Goal: Understand process/instructions

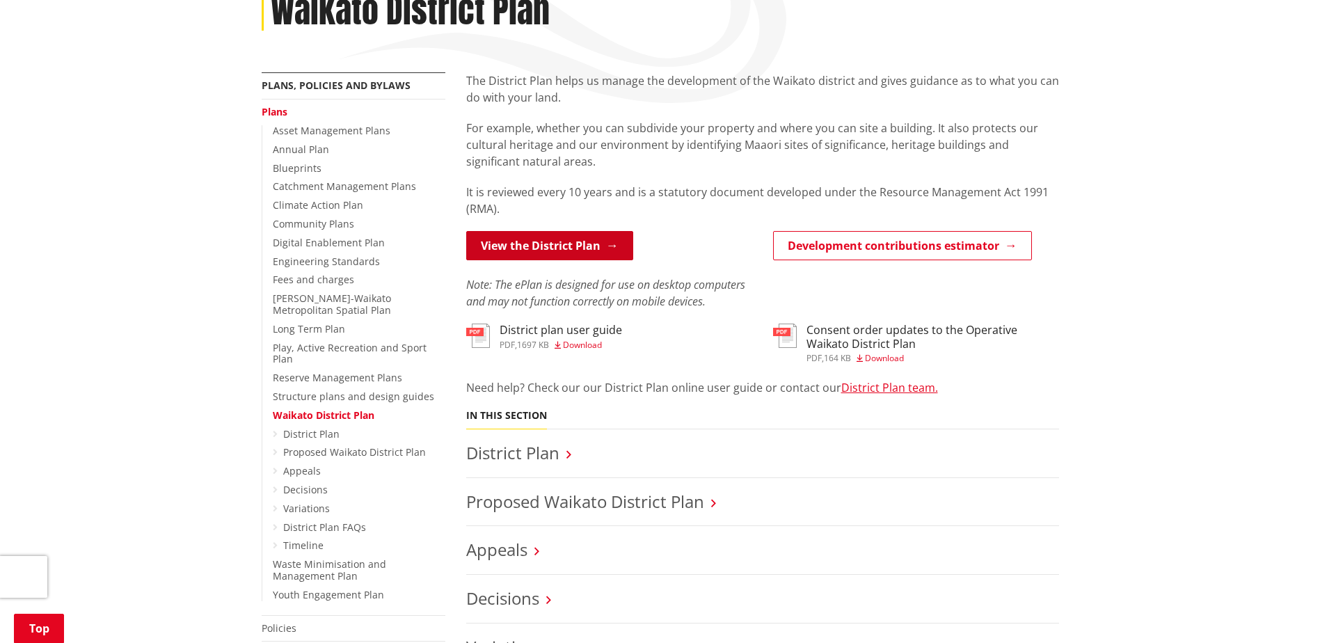
scroll to position [209, 0]
click at [614, 252] on link "View the District Plan" at bounding box center [549, 245] width 167 height 29
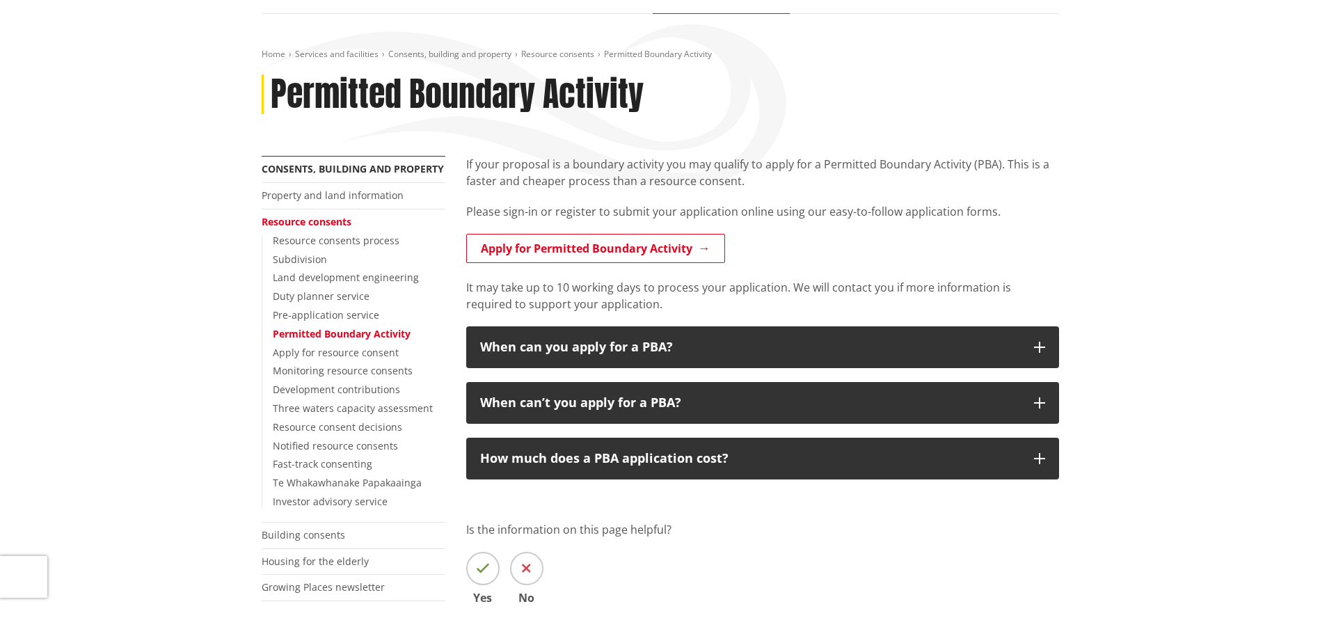
scroll to position [139, 0]
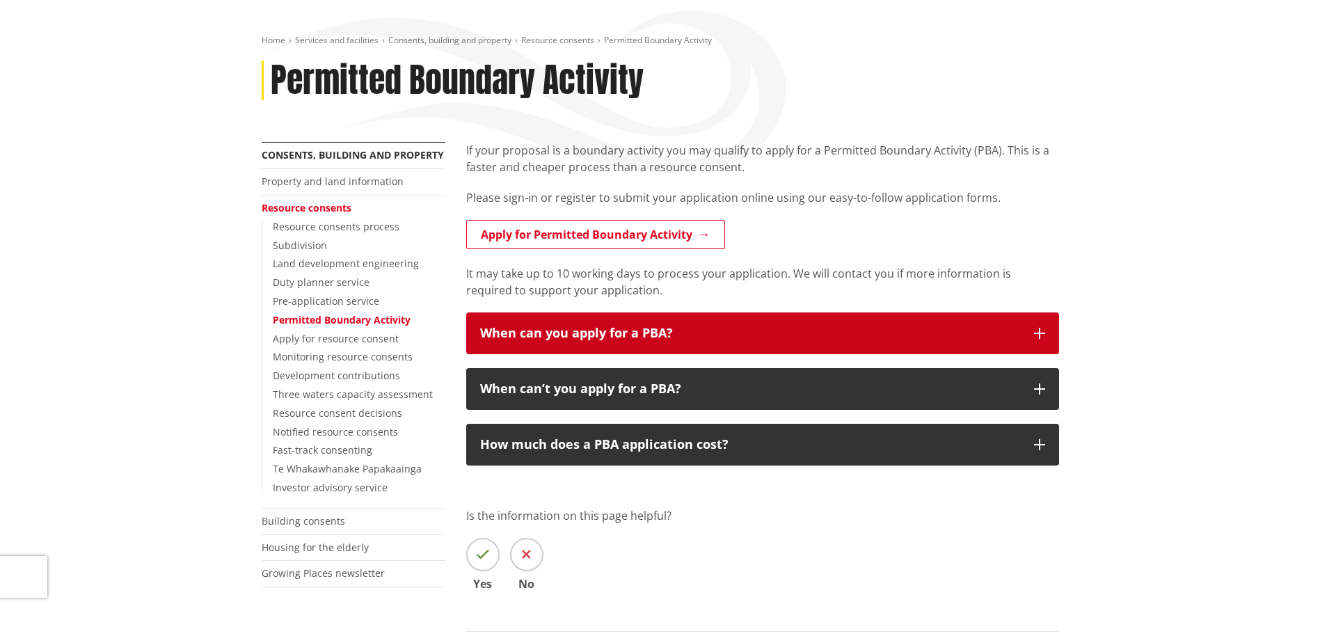
click at [948, 328] on div "When can you apply for a PBA?" at bounding box center [750, 333] width 540 height 14
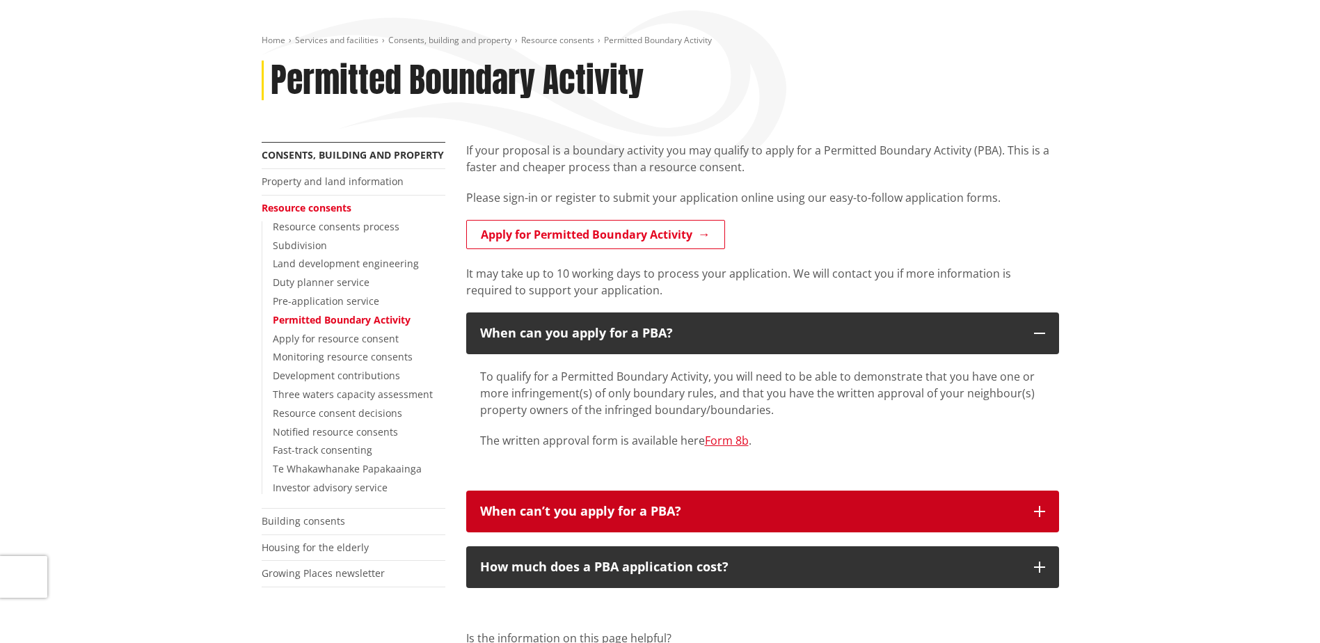
click at [918, 507] on div "When can’t you apply for a PBA?" at bounding box center [750, 512] width 540 height 14
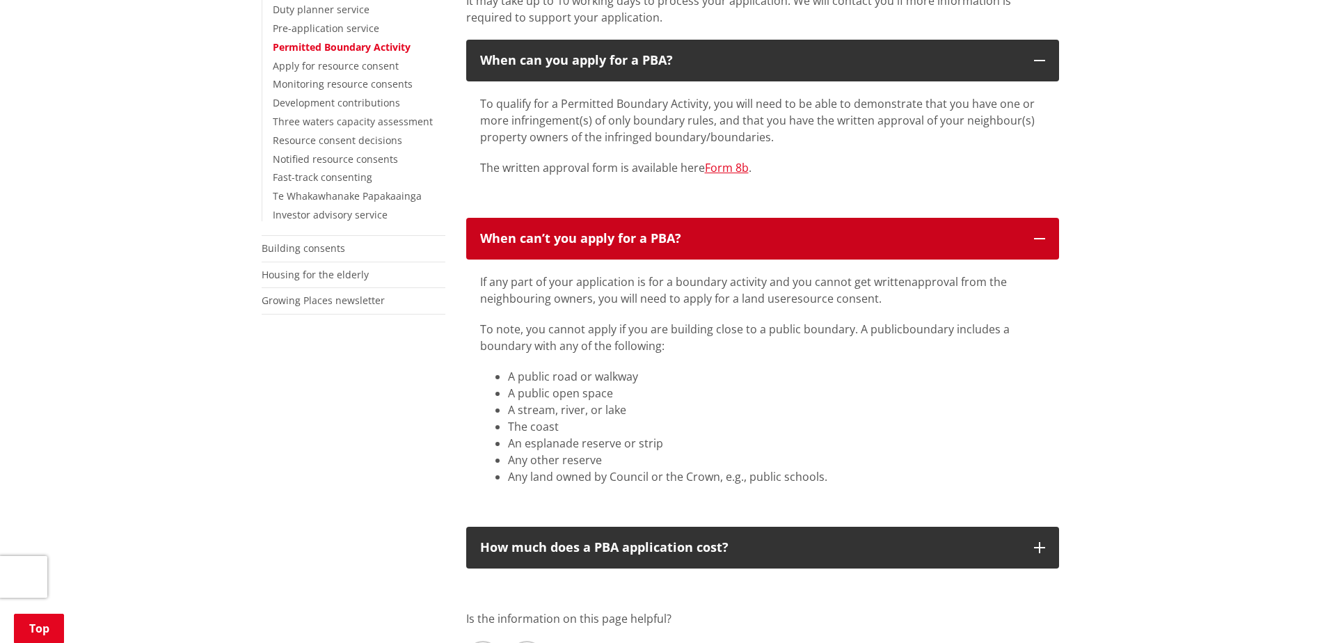
scroll to position [418, 0]
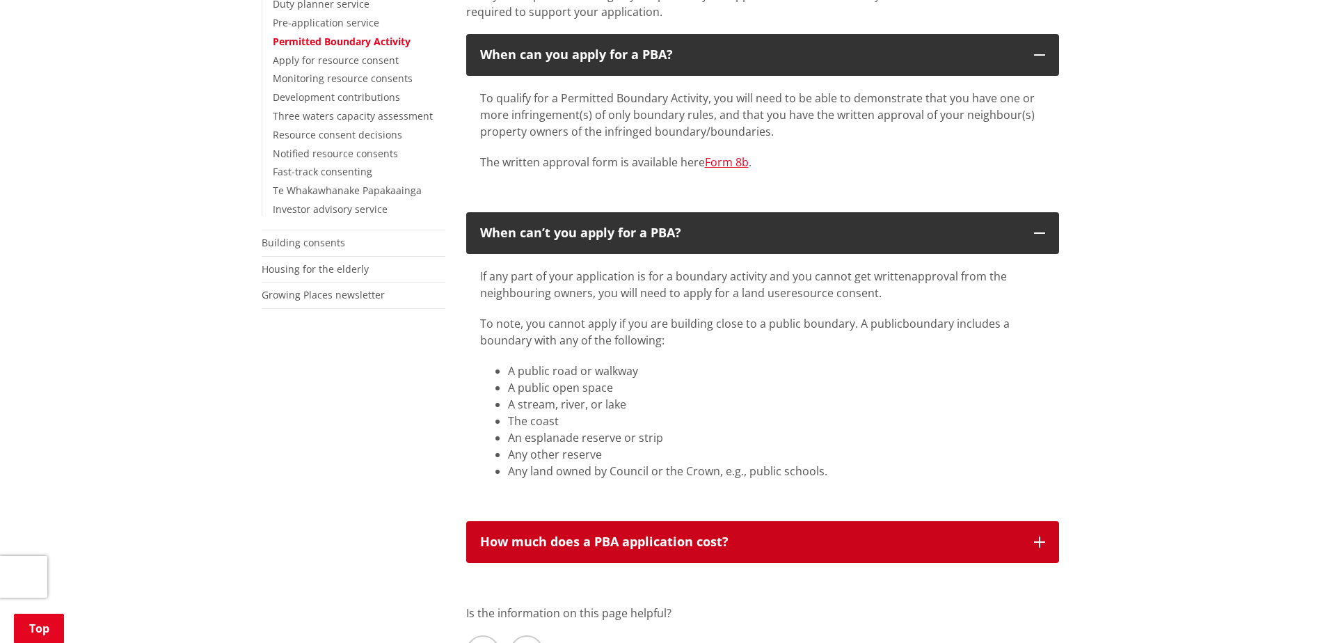
click at [761, 539] on div "How much does a PBA application cost?" at bounding box center [750, 542] width 540 height 14
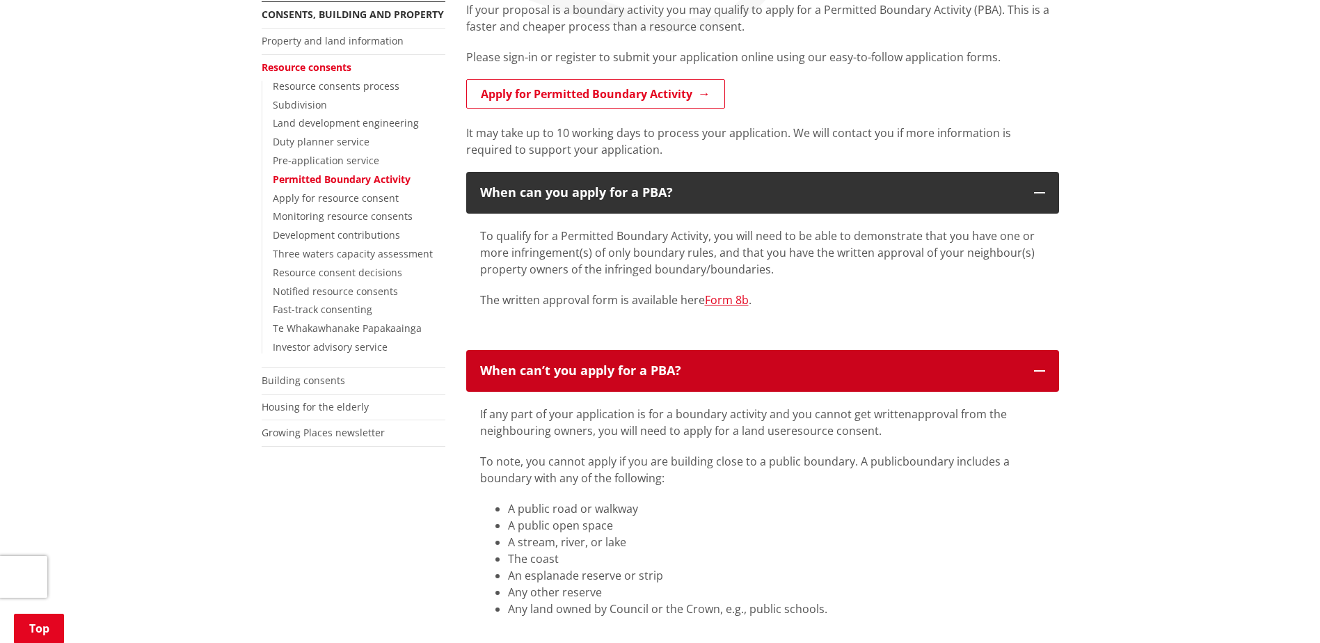
scroll to position [487, 0]
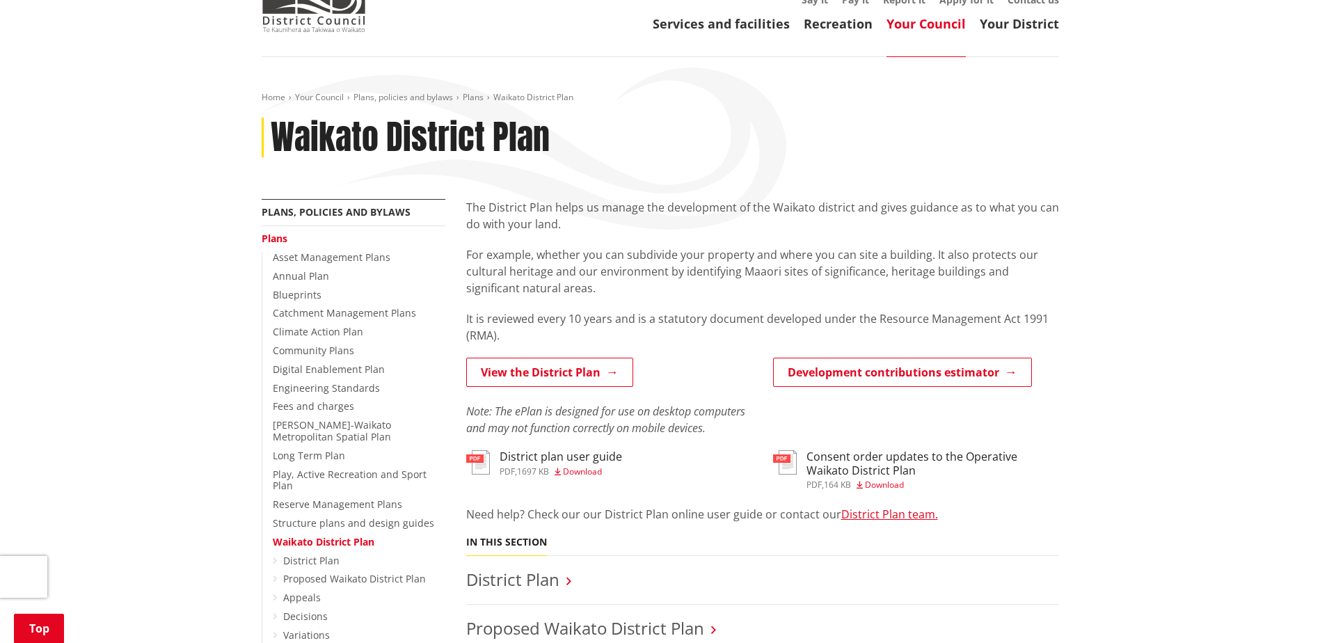
scroll to position [278, 0]
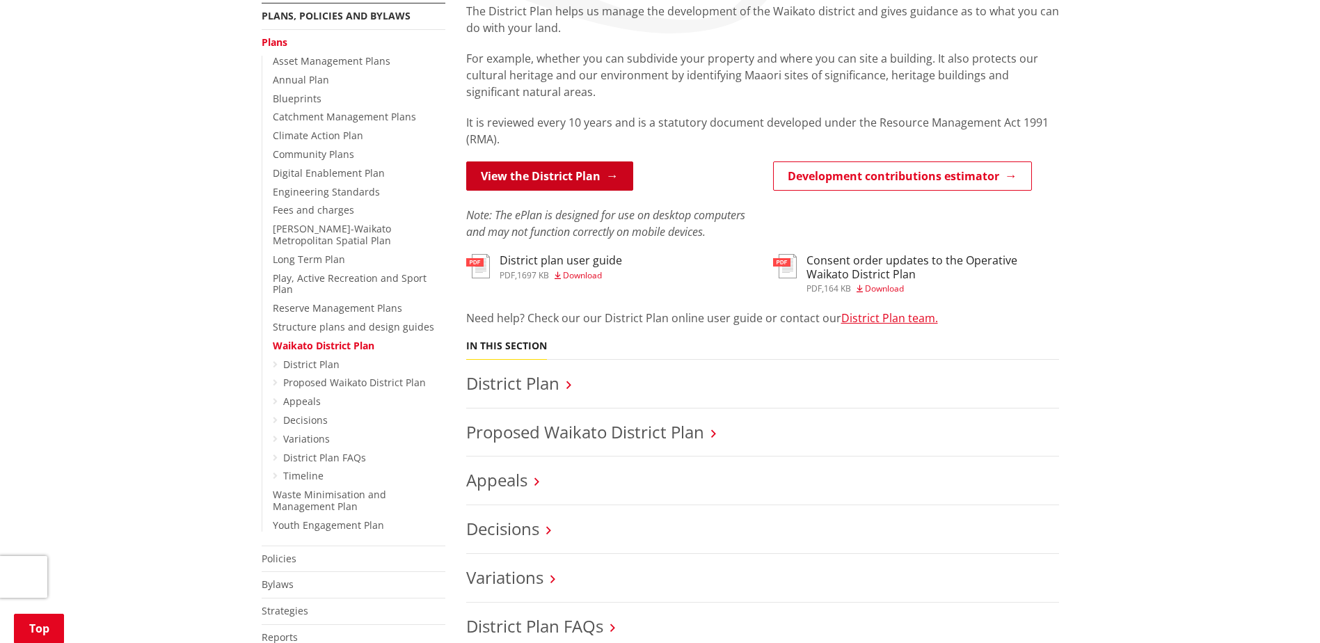
click at [543, 177] on link "View the District Plan" at bounding box center [549, 175] width 167 height 29
